Goal: Information Seeking & Learning: Learn about a topic

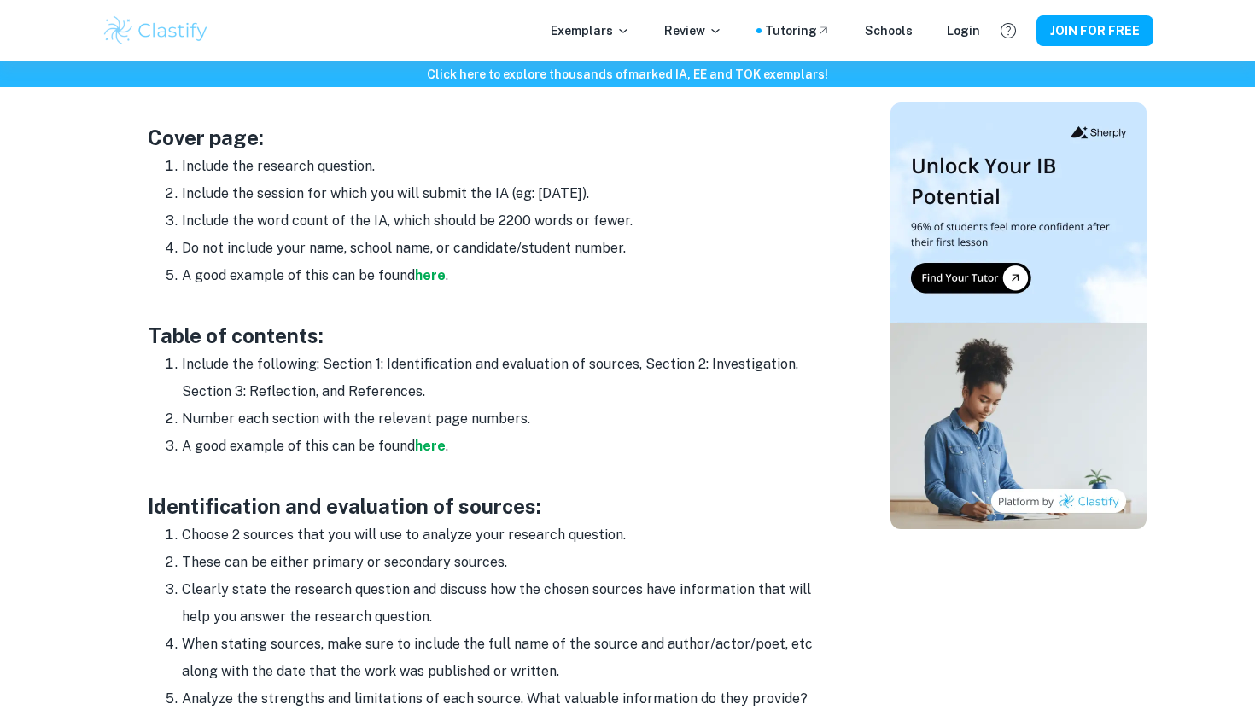
scroll to position [982, 0]
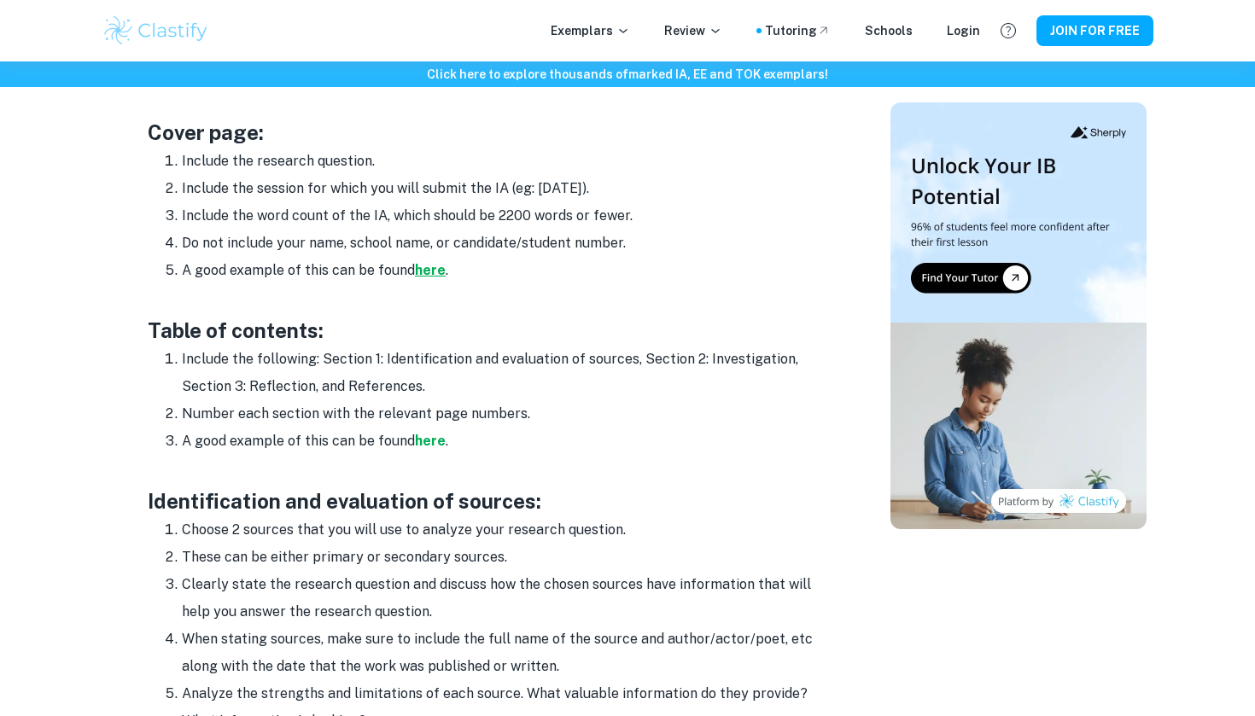
click at [422, 268] on strong "here" at bounding box center [430, 270] width 31 height 16
click at [681, 2] on div "Exemplars Review Tutoring Schools Login JOIN FOR FREE" at bounding box center [627, 30] width 1255 height 61
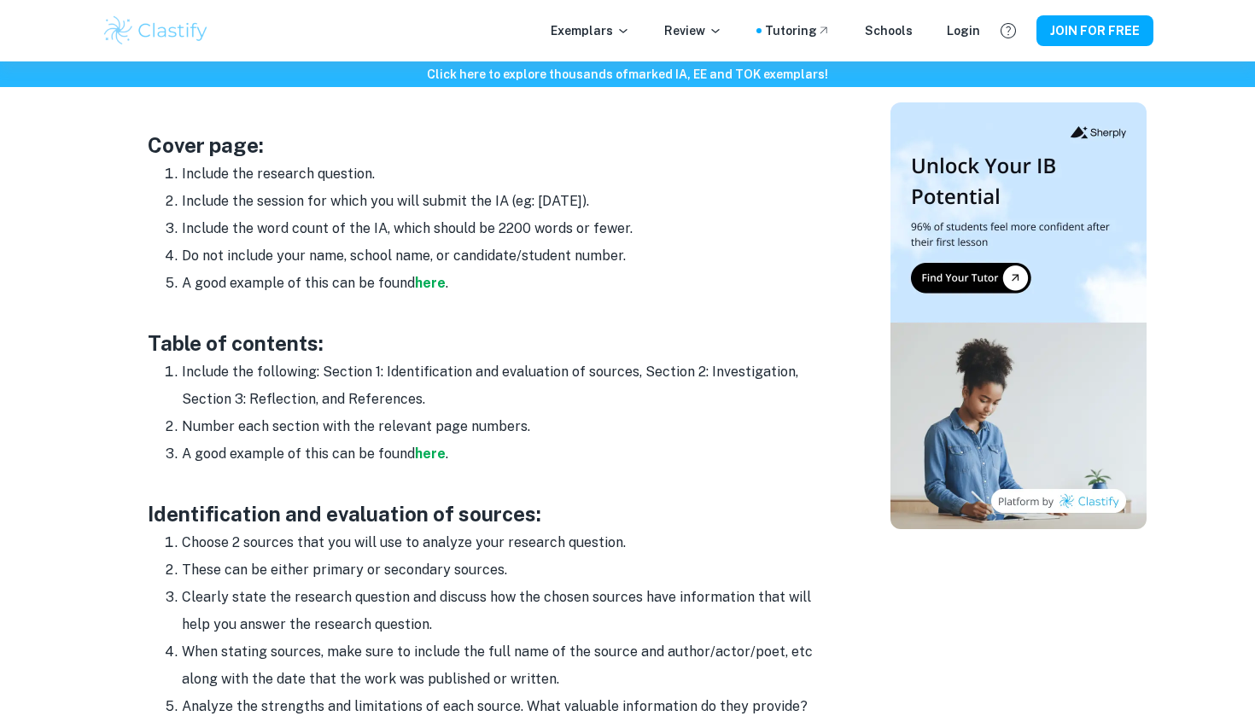
scroll to position [972, 0]
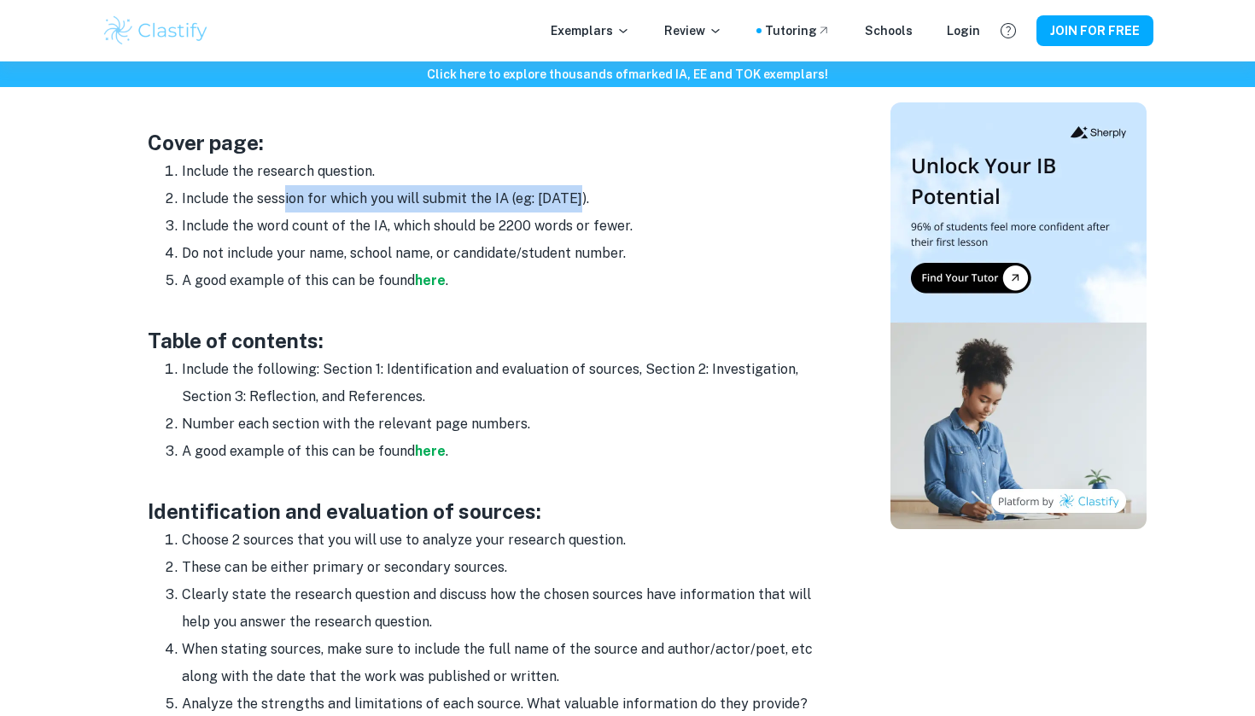
drag, startPoint x: 284, startPoint y: 196, endPoint x: 579, endPoint y: 201, distance: 294.6
click at [579, 201] on li "Include the session for which you will submit the IA (eg: May 2024)." at bounding box center [506, 198] width 649 height 27
drag, startPoint x: 288, startPoint y: 253, endPoint x: 459, endPoint y: 262, distance: 171.0
click at [459, 262] on ol "Include the research question. Include the session for which you will submit th…" at bounding box center [489, 226] width 683 height 137
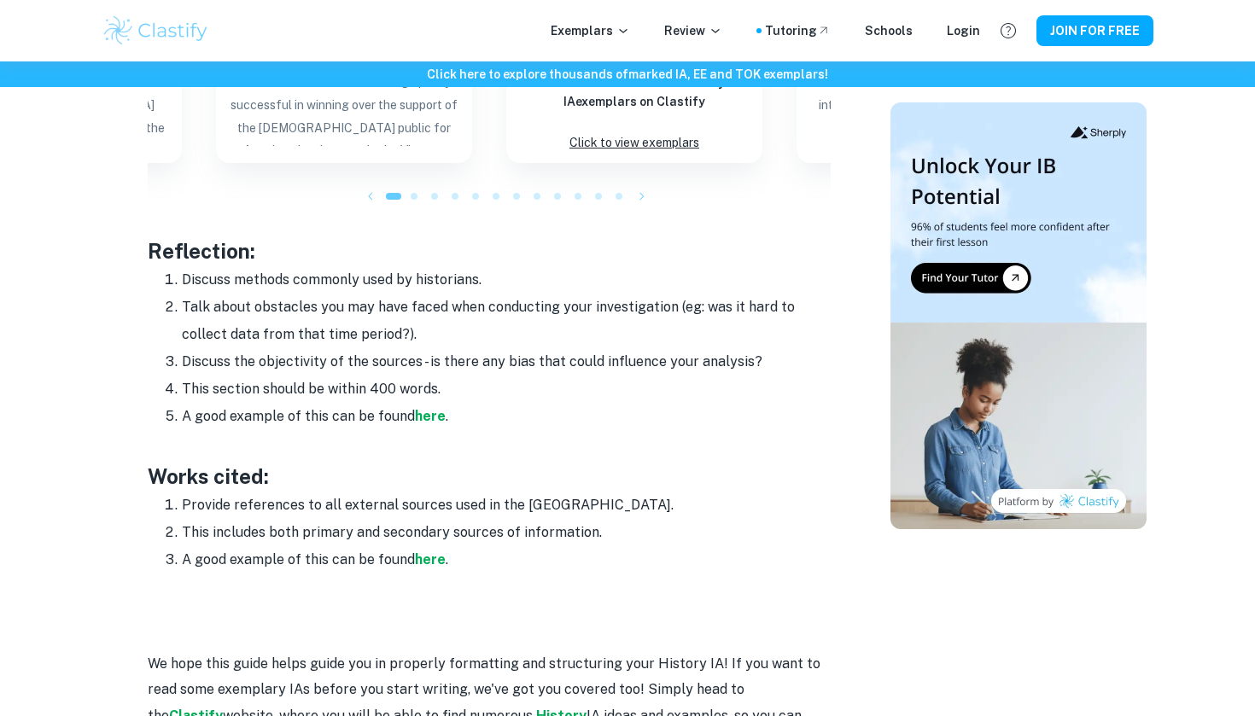
scroll to position [2266, 0]
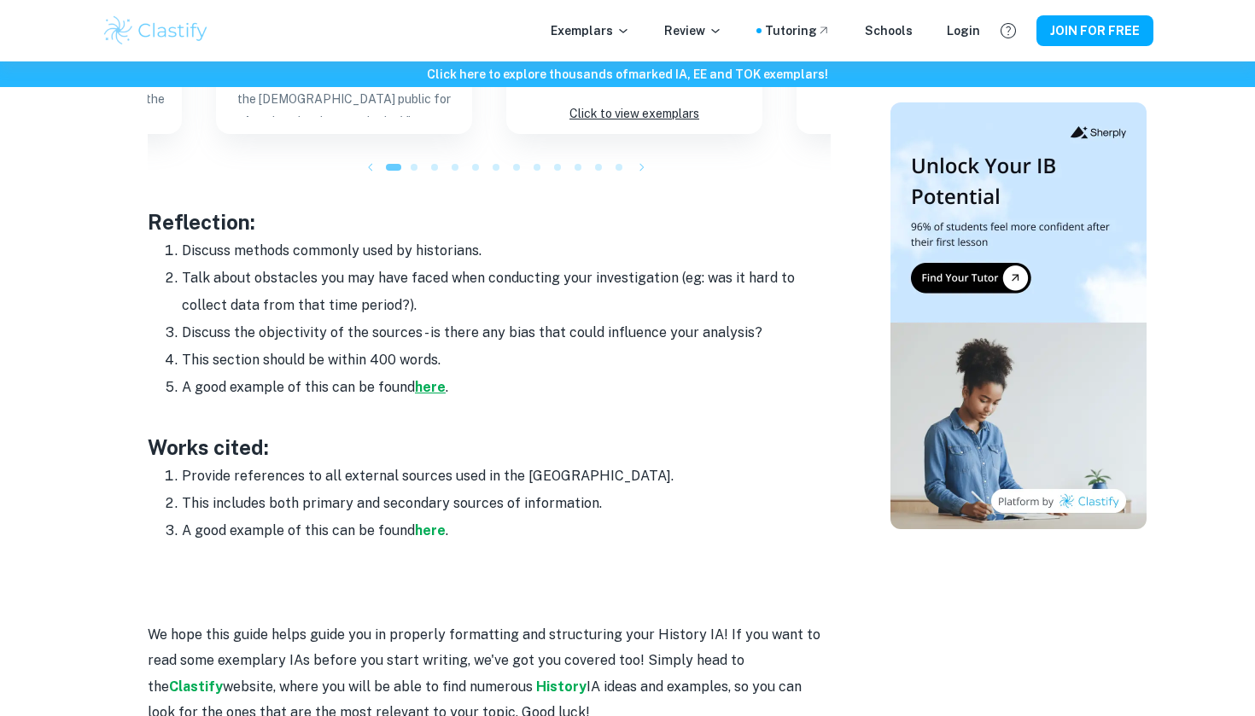
click at [424, 379] on strong "here" at bounding box center [430, 387] width 31 height 16
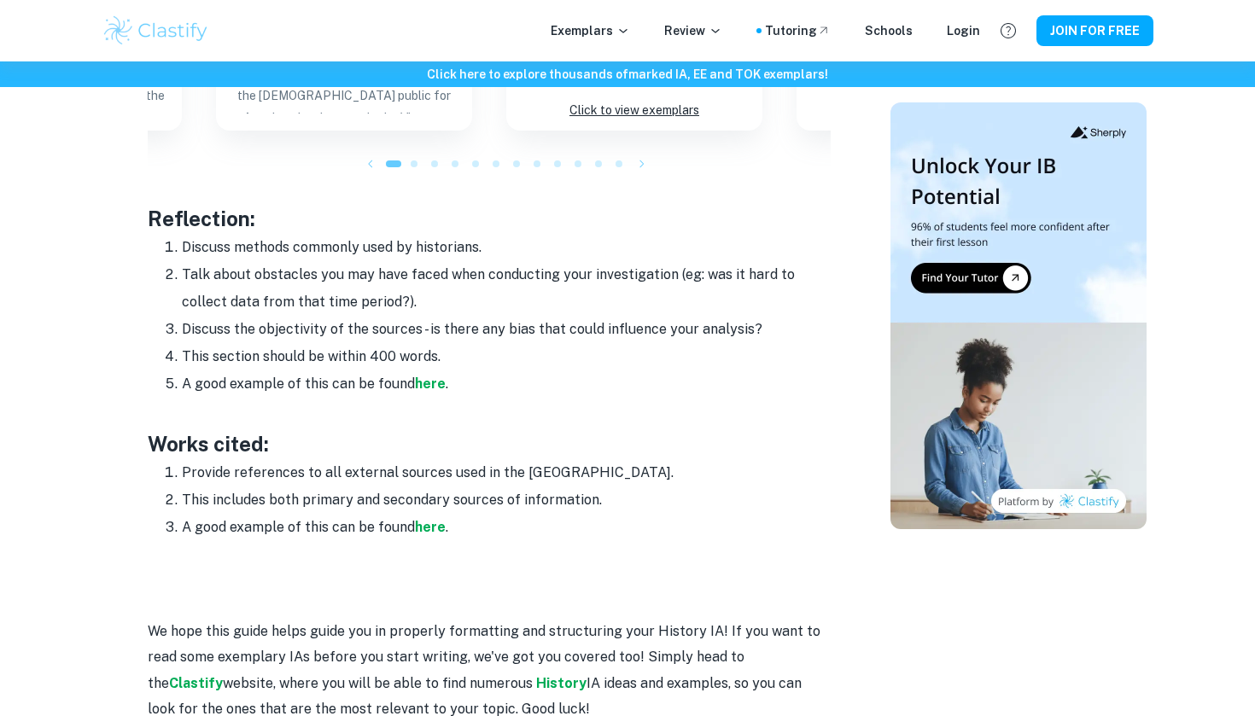
scroll to position [2270, 0]
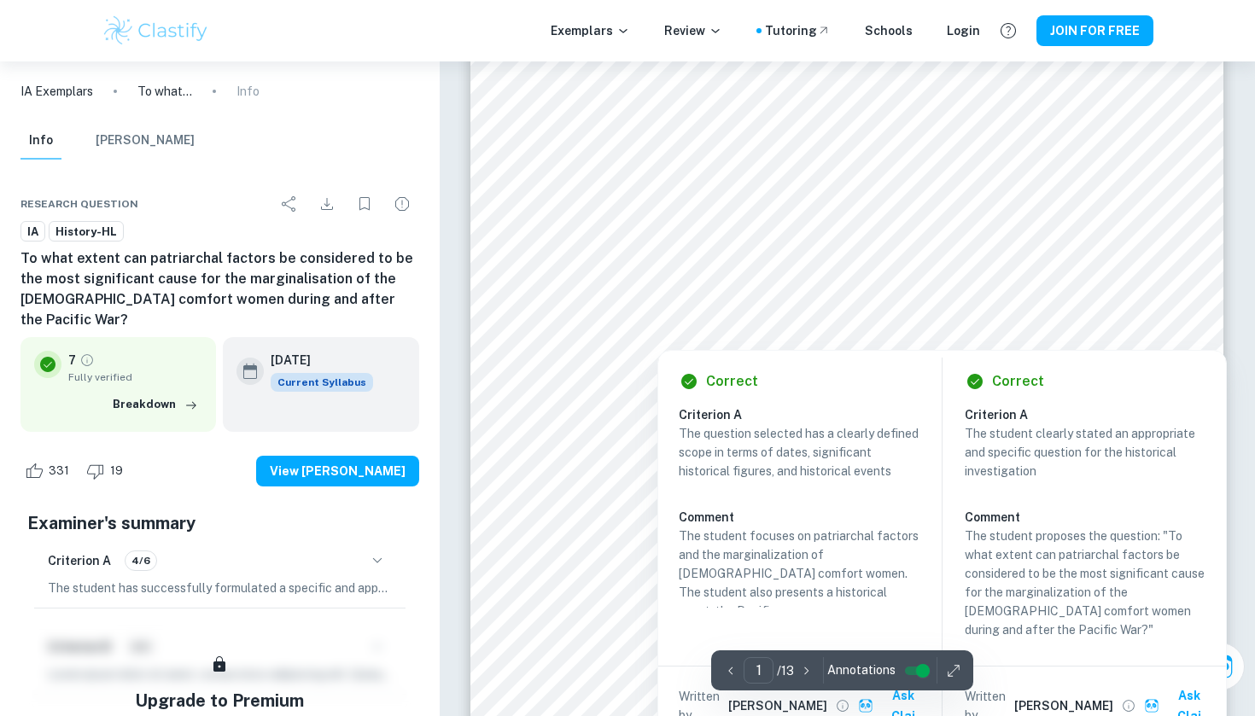
scroll to position [393, 0]
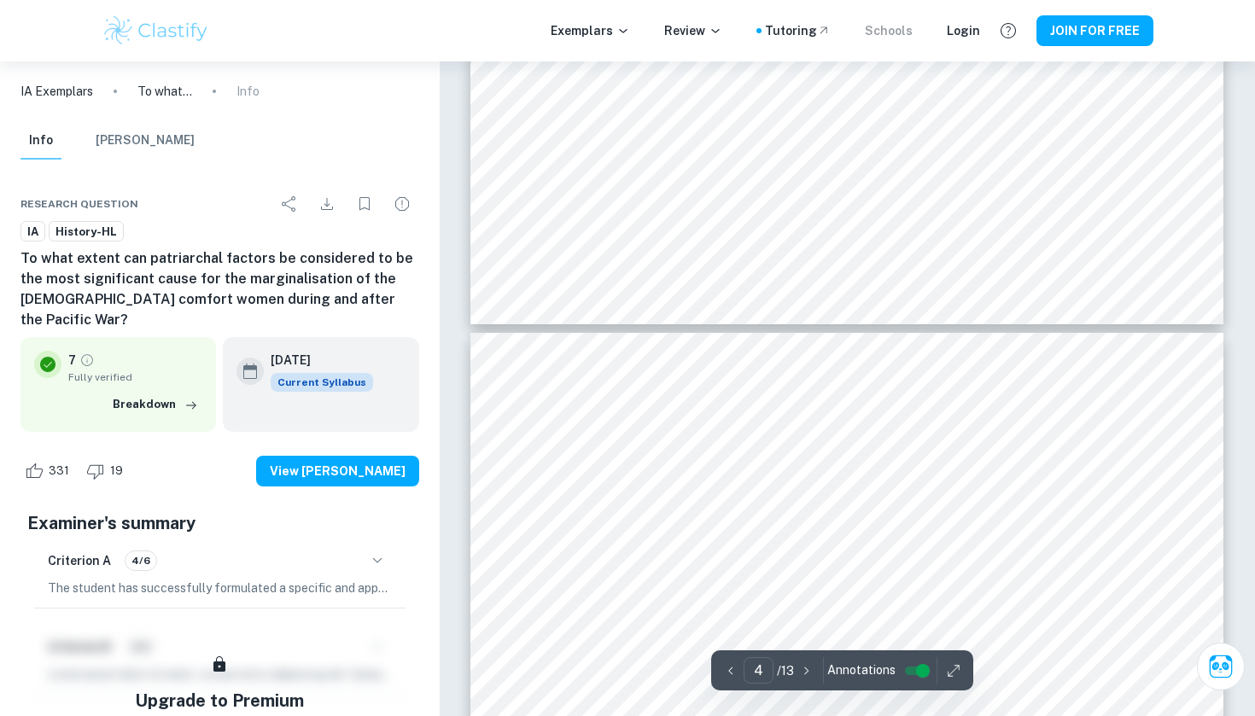
type input "5"
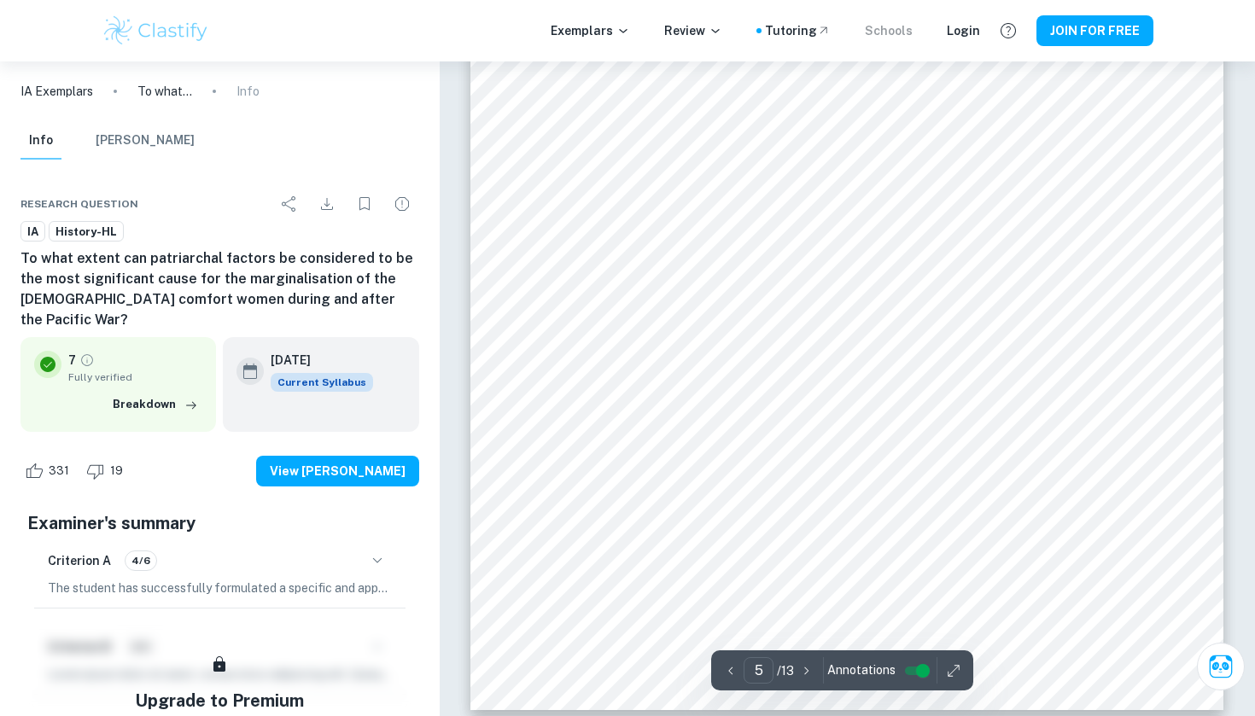
scroll to position [5056, 0]
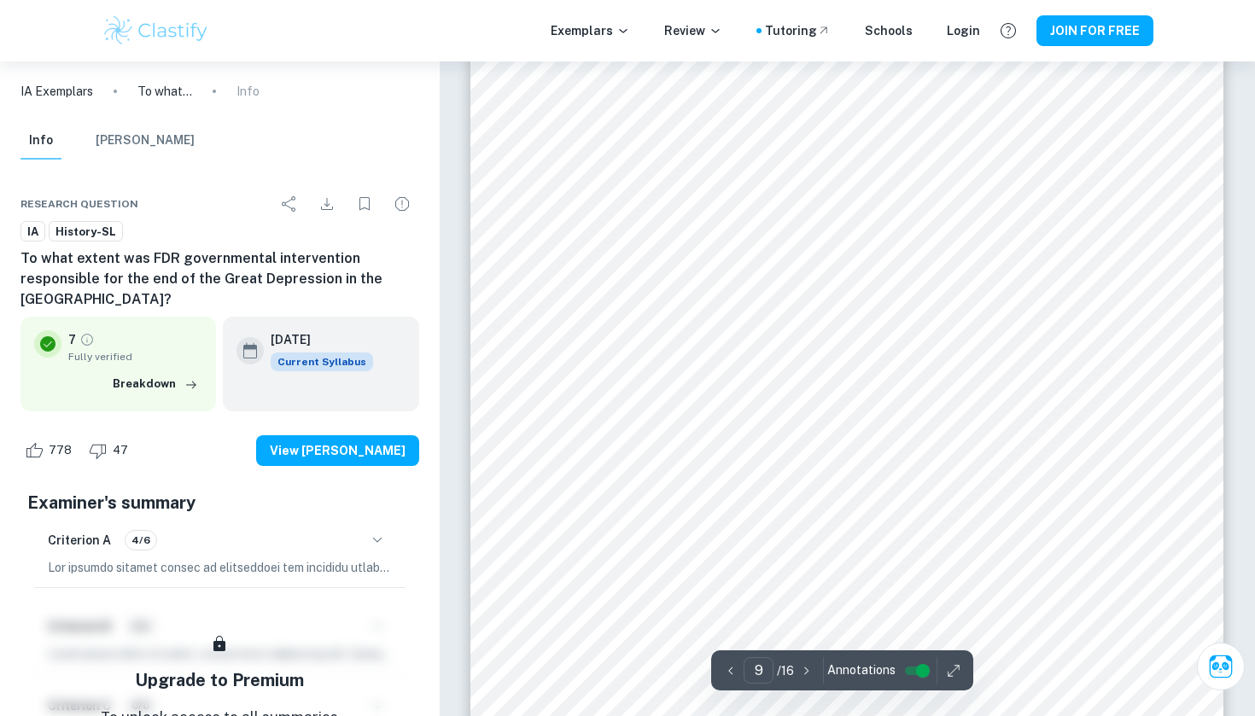
scroll to position [8243, 0]
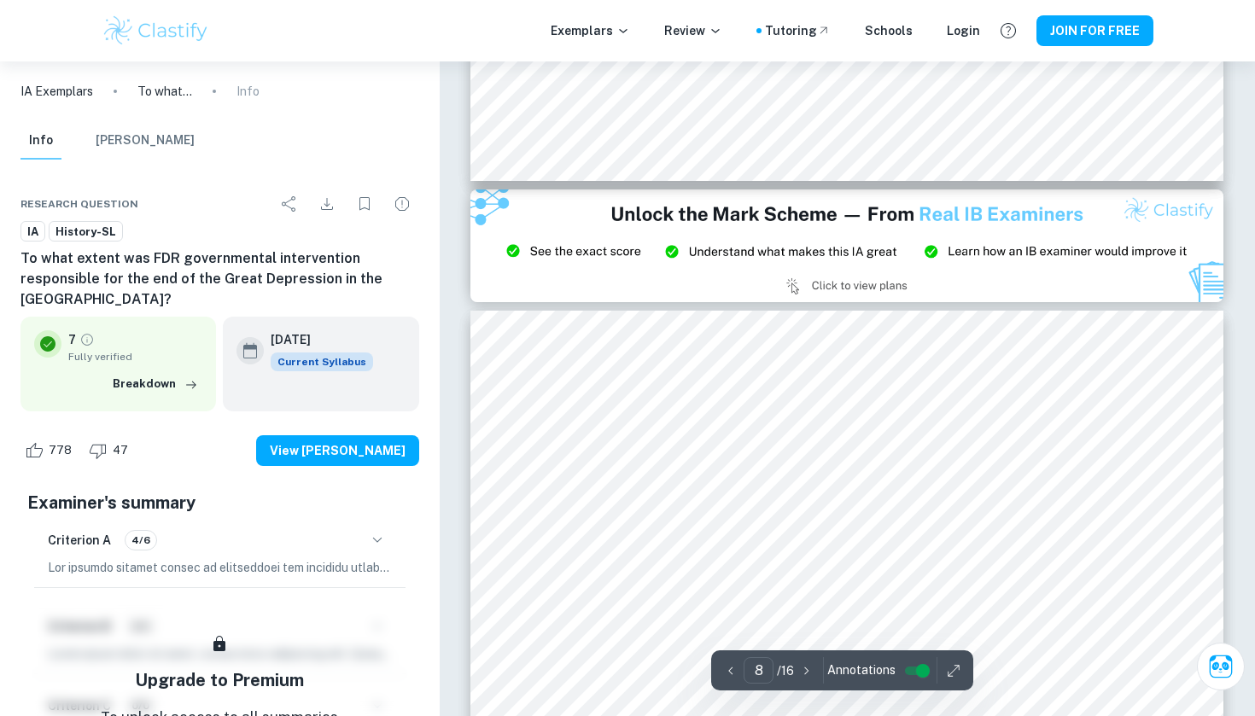
type input "9"
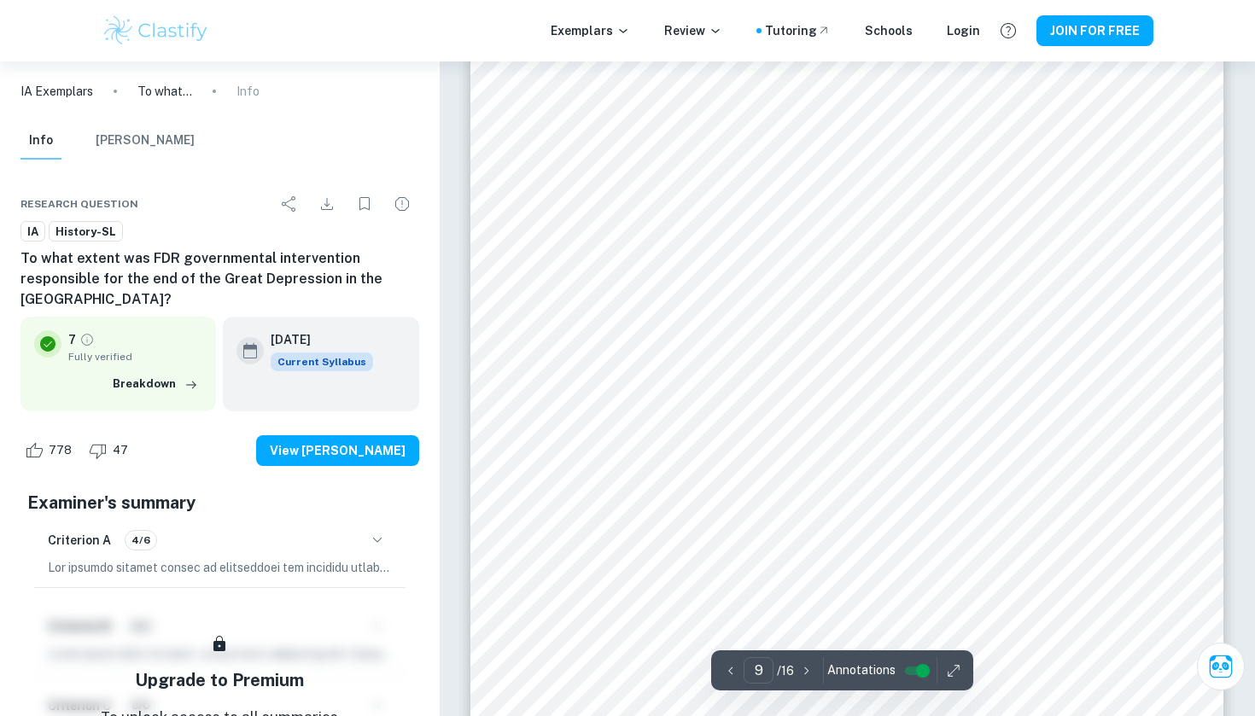
scroll to position [8428, 0]
